Goal: Task Accomplishment & Management: Manage account settings

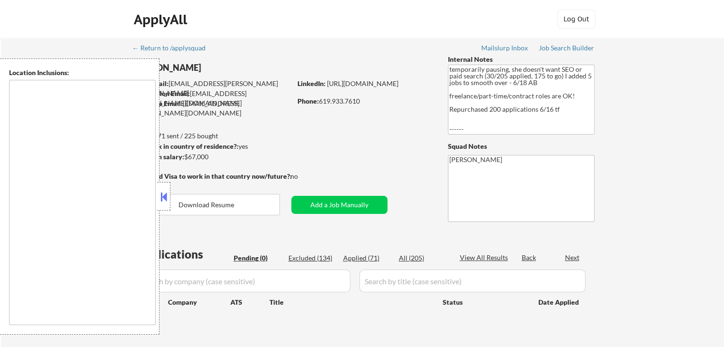
type textarea "[GEOGRAPHIC_DATA], [GEOGRAPHIC_DATA] [GEOGRAPHIC_DATA], [GEOGRAPHIC_DATA] [GEOG…"
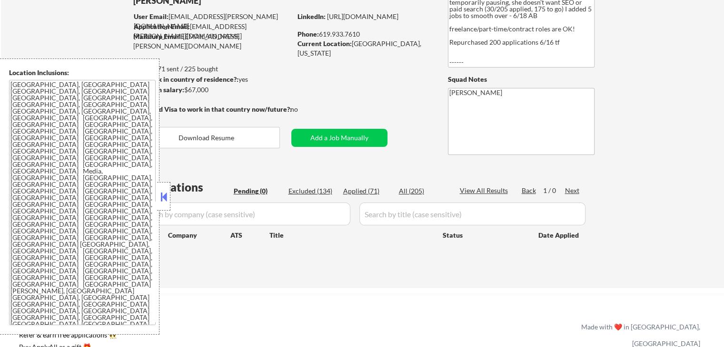
scroll to position [95, 0]
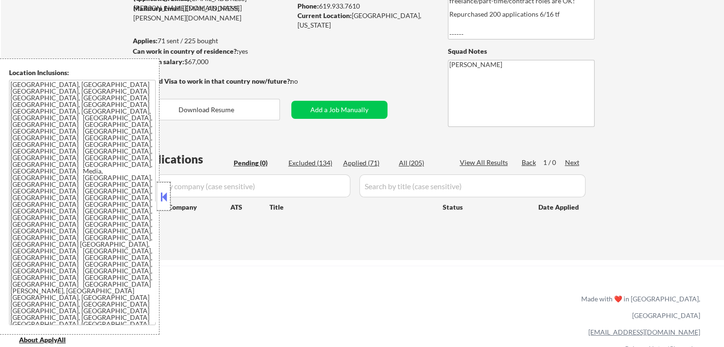
click at [162, 204] on div at bounding box center [163, 196] width 13 height 29
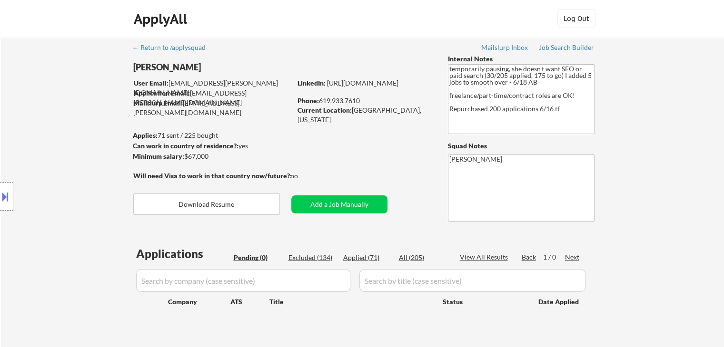
scroll to position [0, 0]
click at [104, 121] on div "Location Inclusions: [GEOGRAPHIC_DATA], [GEOGRAPHIC_DATA] [GEOGRAPHIC_DATA], [G…" at bounding box center [85, 197] width 170 height 277
drag, startPoint x: 86, startPoint y: 140, endPoint x: 83, endPoint y: 135, distance: 5.3
click at [86, 138] on div "Location Inclusions: [GEOGRAPHIC_DATA], [GEOGRAPHIC_DATA] [GEOGRAPHIC_DATA], [G…" at bounding box center [85, 197] width 170 height 277
click at [84, 134] on div "Location Inclusions: [GEOGRAPHIC_DATA], [GEOGRAPHIC_DATA] [GEOGRAPHIC_DATA], [G…" at bounding box center [85, 197] width 170 height 277
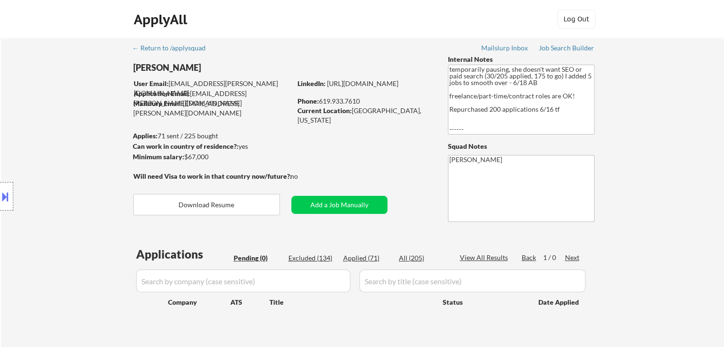
click at [85, 132] on div "Location Inclusions: [GEOGRAPHIC_DATA], [GEOGRAPHIC_DATA] [GEOGRAPHIC_DATA], [G…" at bounding box center [85, 197] width 170 height 277
click at [80, 159] on div "Location Inclusions: [GEOGRAPHIC_DATA], [GEOGRAPHIC_DATA] [GEOGRAPHIC_DATA], [G…" at bounding box center [85, 197] width 170 height 277
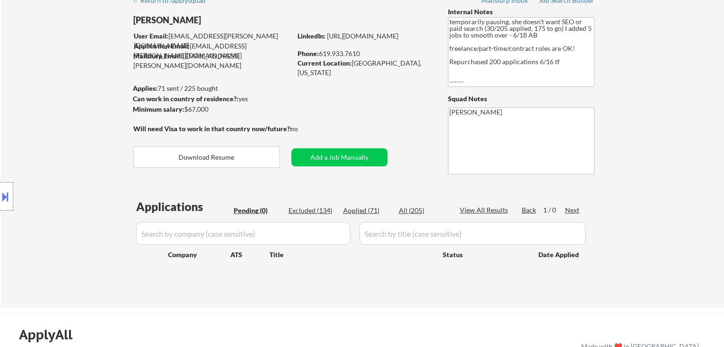
click at [81, 159] on div "Location Inclusions: [GEOGRAPHIC_DATA], [GEOGRAPHIC_DATA] [GEOGRAPHIC_DATA], [G…" at bounding box center [85, 197] width 170 height 277
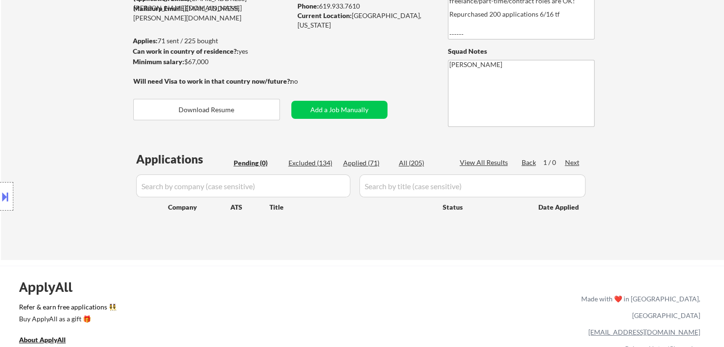
click at [82, 160] on div "Location Inclusions: [GEOGRAPHIC_DATA], [GEOGRAPHIC_DATA] [GEOGRAPHIC_DATA], [G…" at bounding box center [85, 197] width 170 height 277
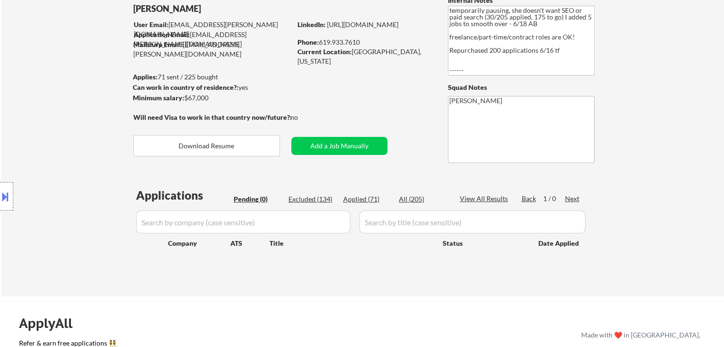
scroll to position [95, 0]
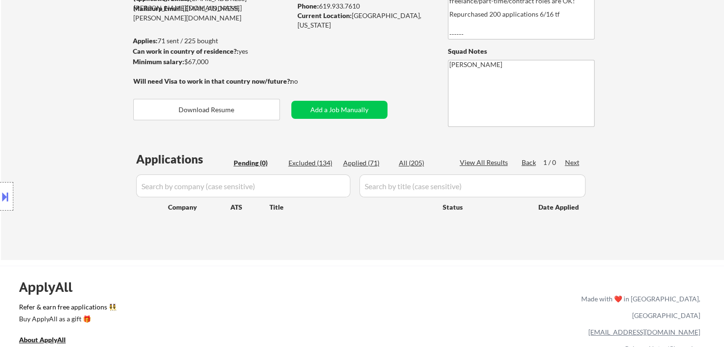
drag, startPoint x: 75, startPoint y: 81, endPoint x: 114, endPoint y: 122, distance: 56.9
click at [80, 84] on div "Location Inclusions: [GEOGRAPHIC_DATA], [GEOGRAPHIC_DATA] [GEOGRAPHIC_DATA], [G…" at bounding box center [85, 197] width 170 height 277
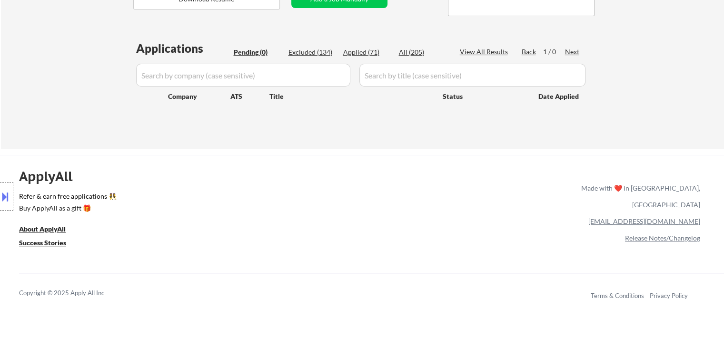
scroll to position [238, 0]
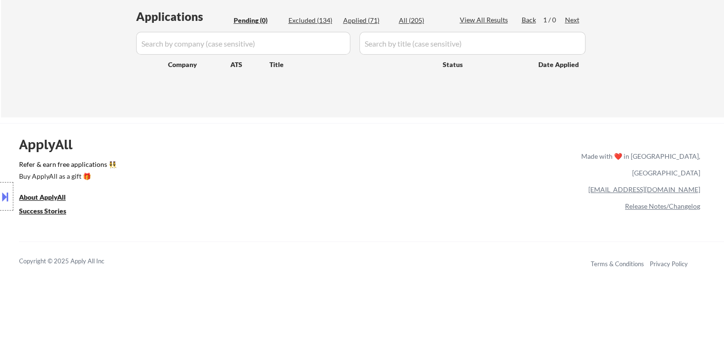
drag, startPoint x: 20, startPoint y: 64, endPoint x: 16, endPoint y: 72, distance: 9.4
click at [20, 64] on div "Location Inclusions: [GEOGRAPHIC_DATA], [GEOGRAPHIC_DATA] [GEOGRAPHIC_DATA], [G…" at bounding box center [85, 197] width 170 height 277
